Goal: Task Accomplishment & Management: Manage account settings

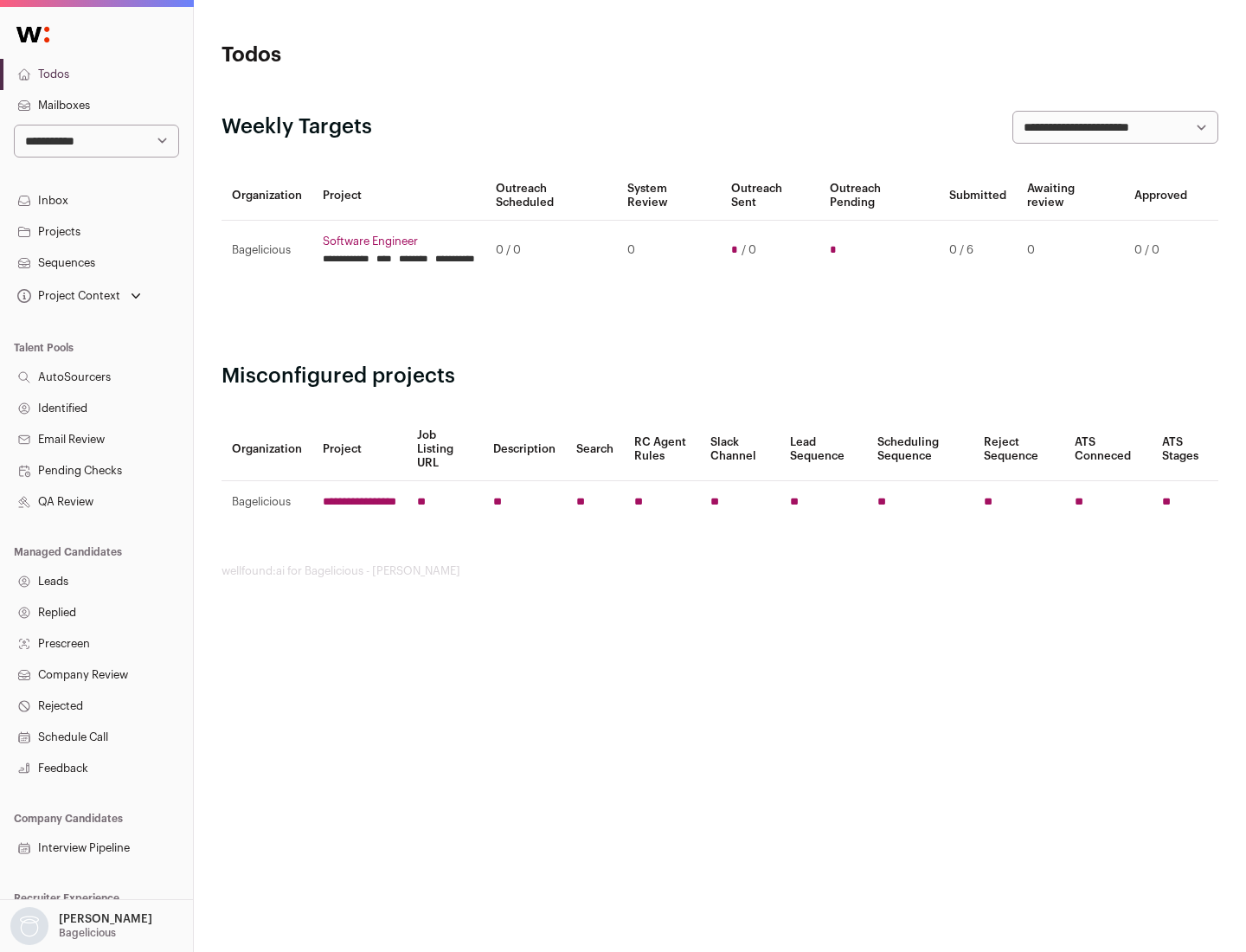
click at [96, 231] on link "Projects" at bounding box center [96, 232] width 193 height 31
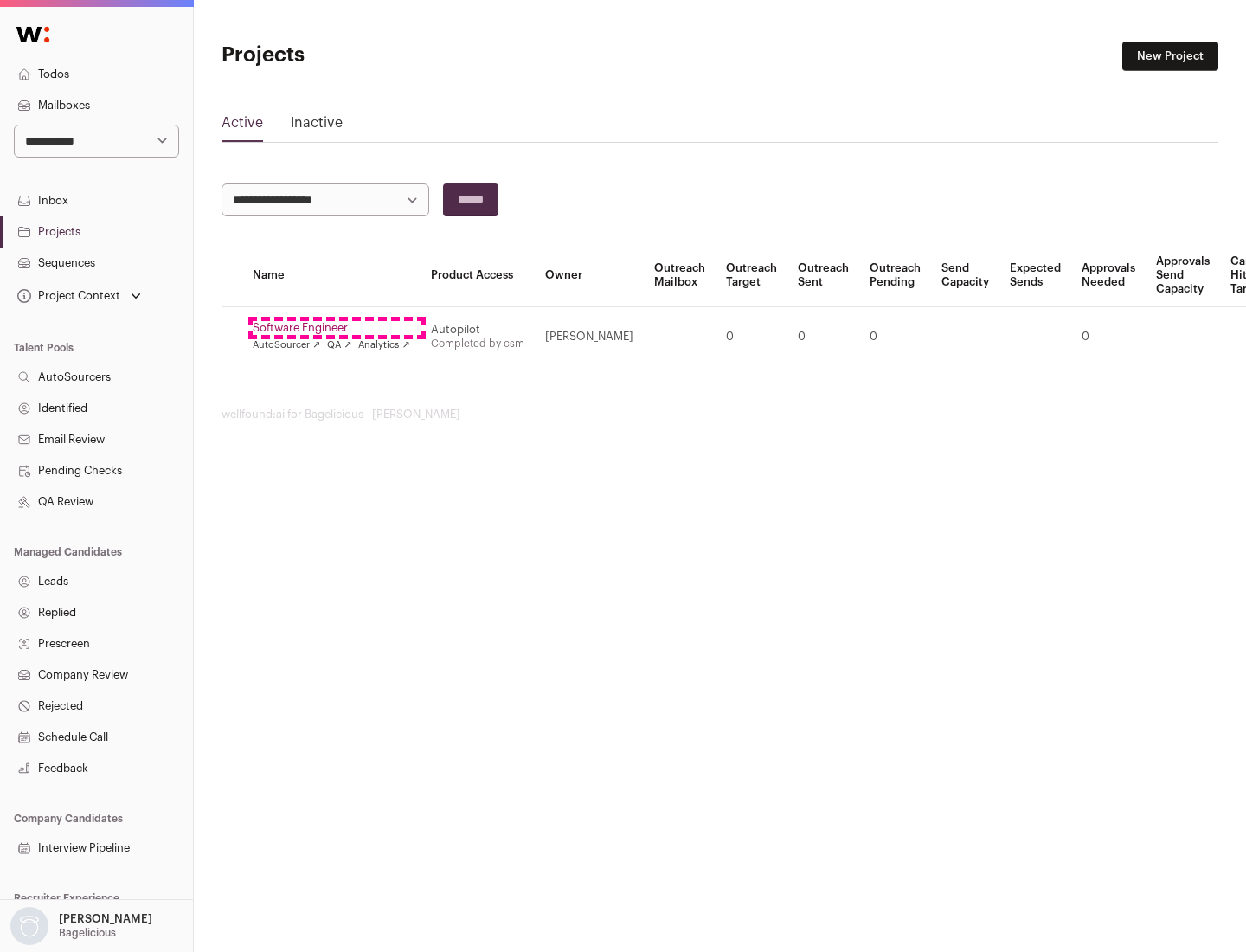
click at [336, 328] on link "Software Engineer" at bounding box center [332, 328] width 158 height 14
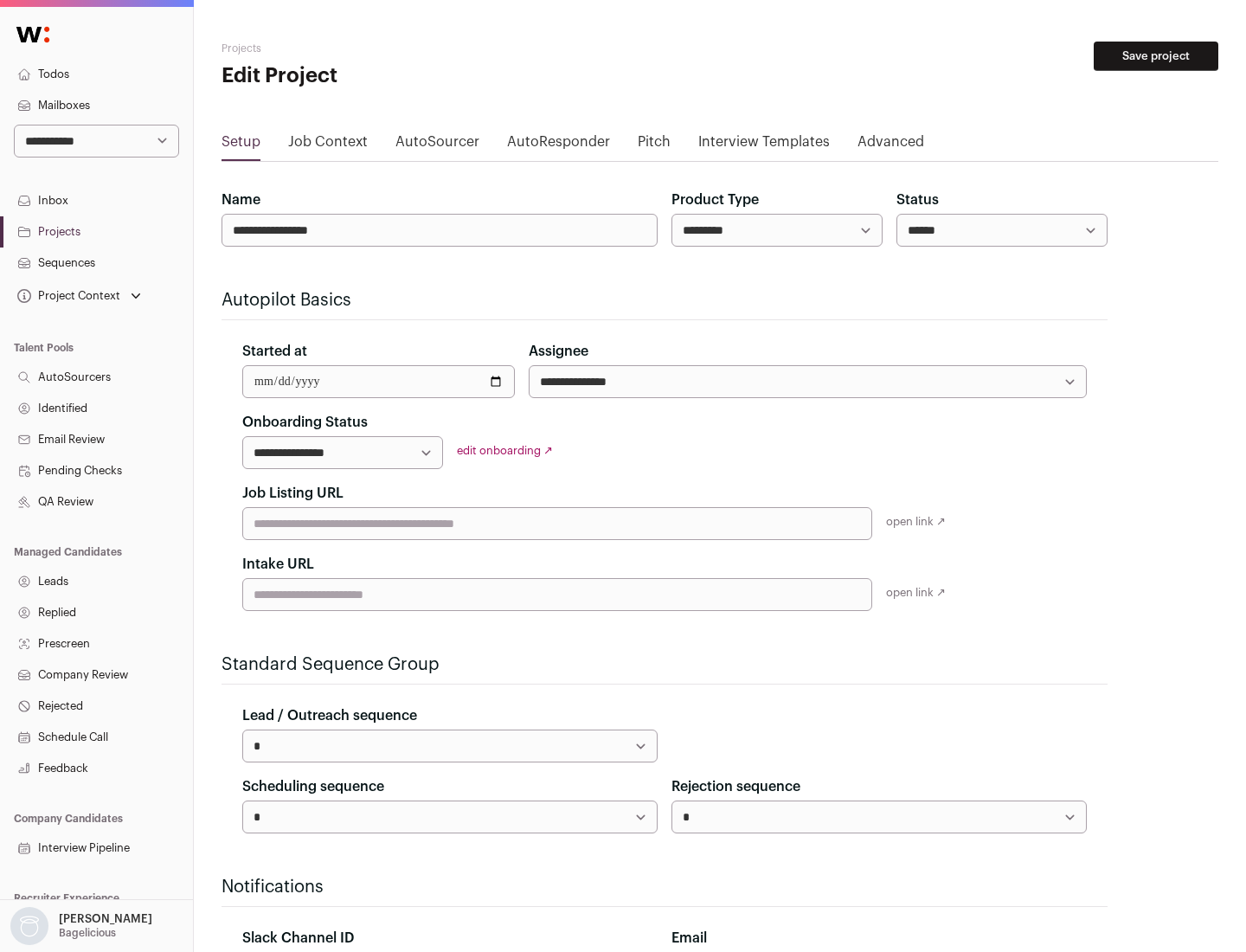
click at [1156, 56] on button "Save project" at bounding box center [1155, 56] width 124 height 30
